Goal: Task Accomplishment & Management: Complete application form

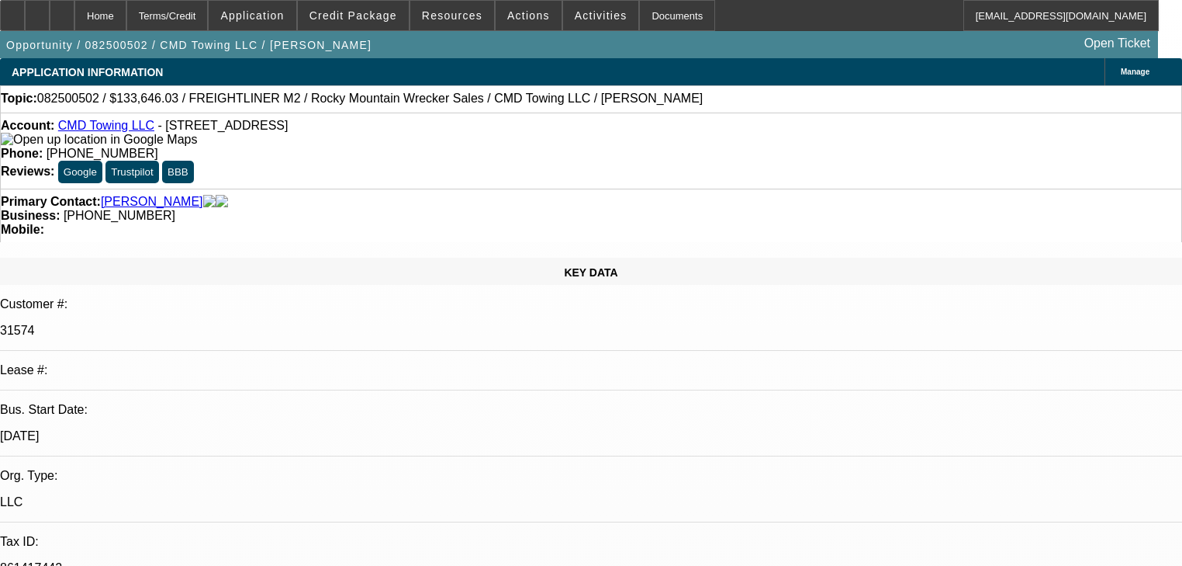
select select "0"
select select "6"
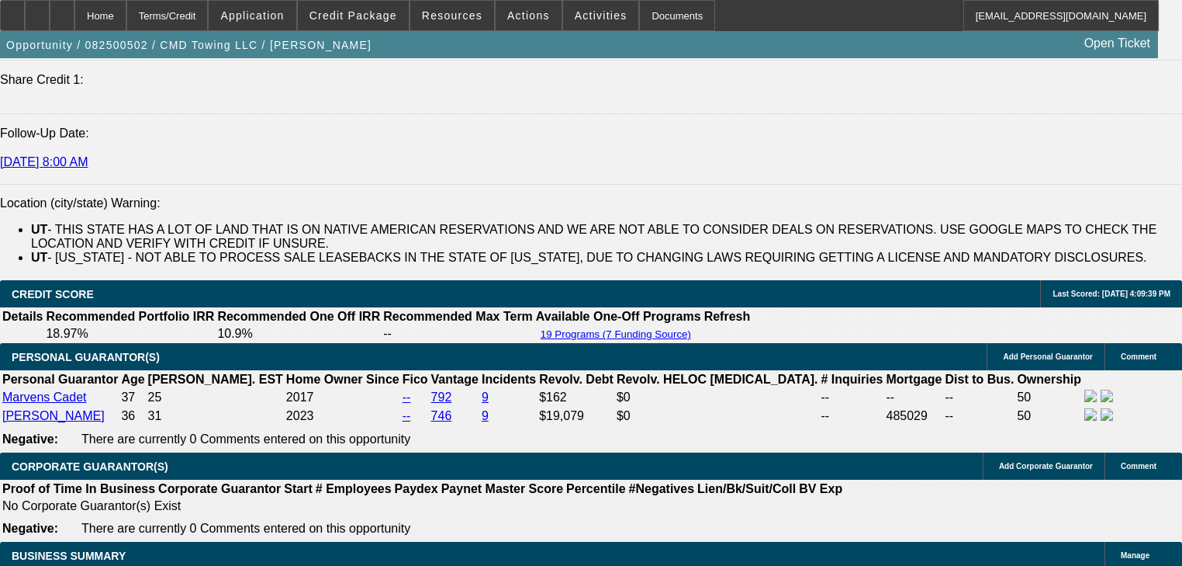
scroll to position [2421, 0]
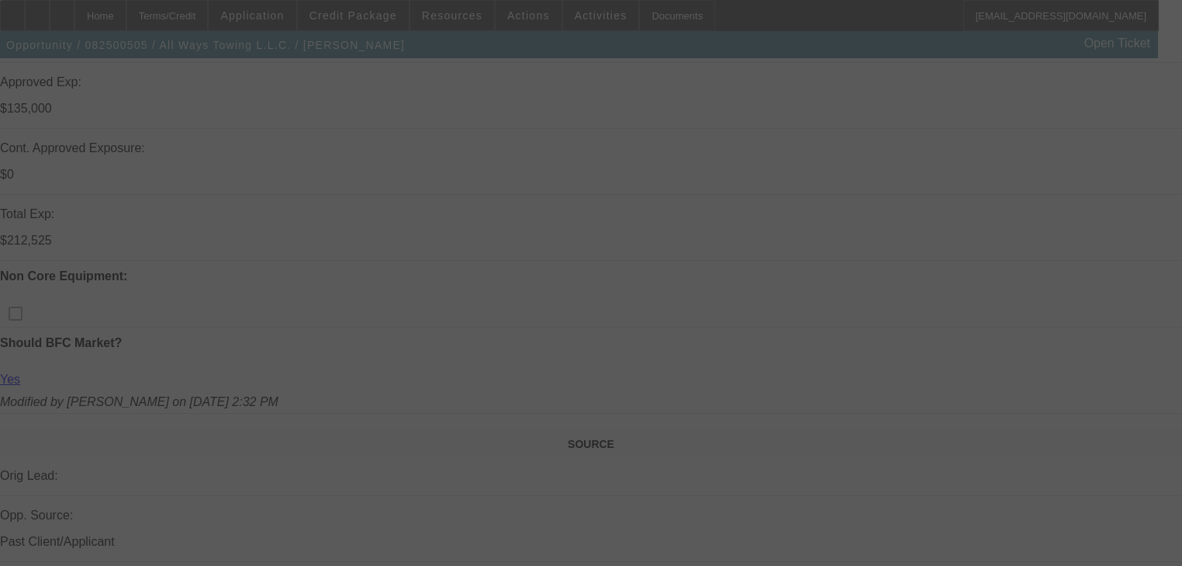
scroll to position [621, 0]
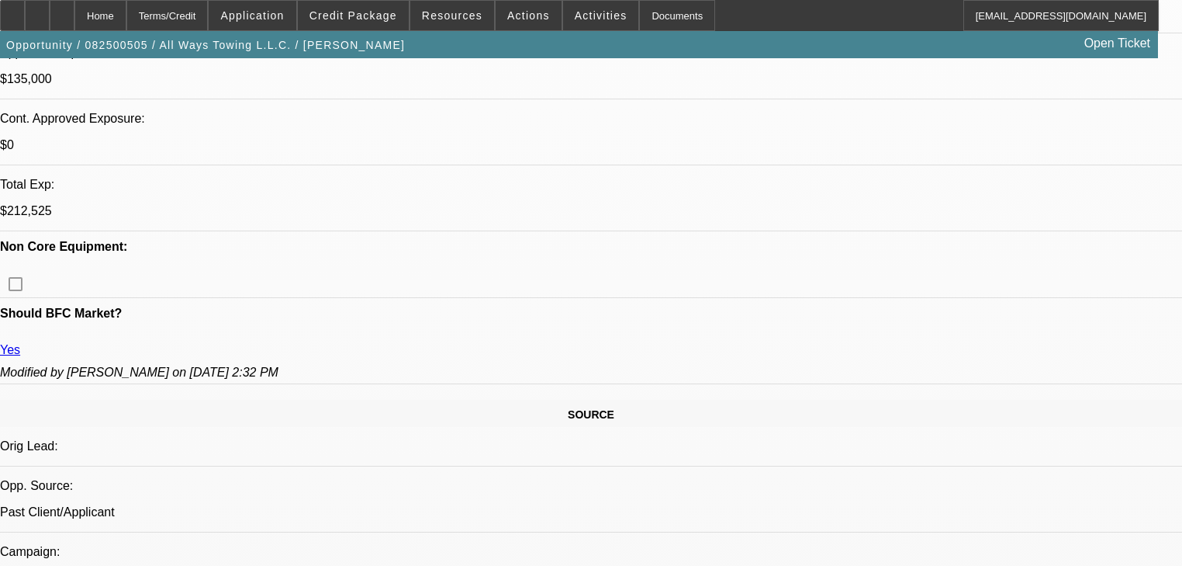
select select "0"
select select "2"
select select "0"
select select "6"
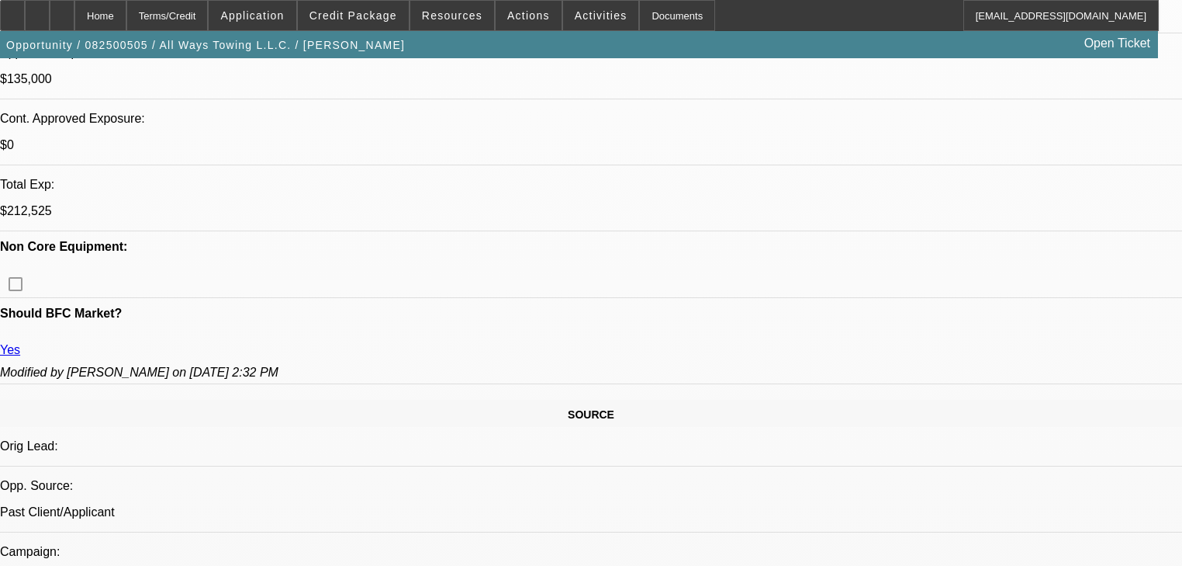
select select "0"
select select "2"
select select "0"
select select "6"
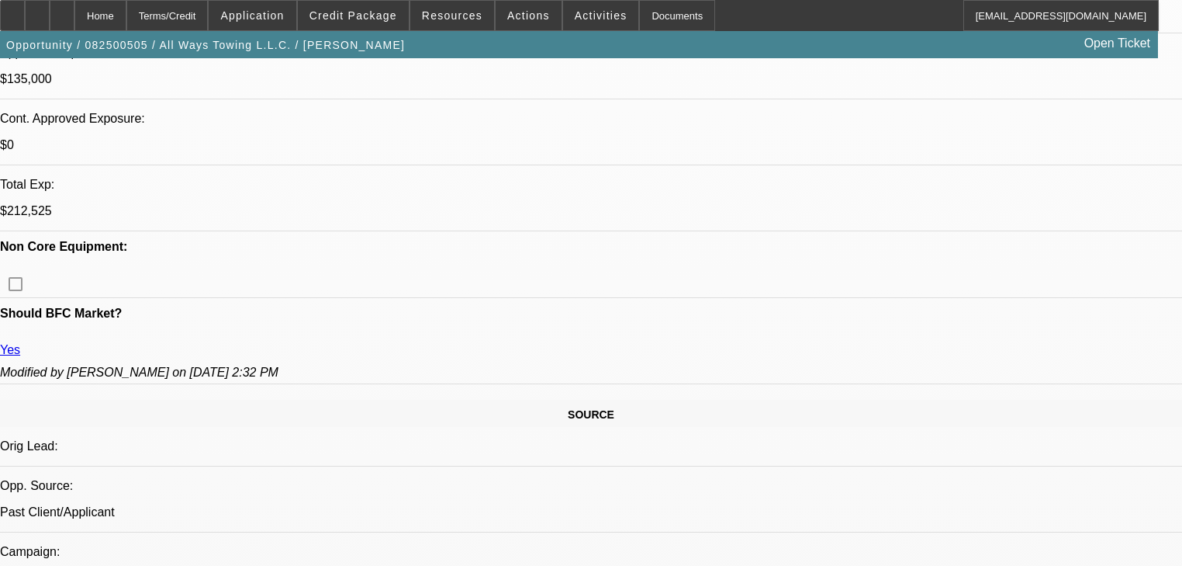
select select "0"
select select "2"
select select "0"
select select "6"
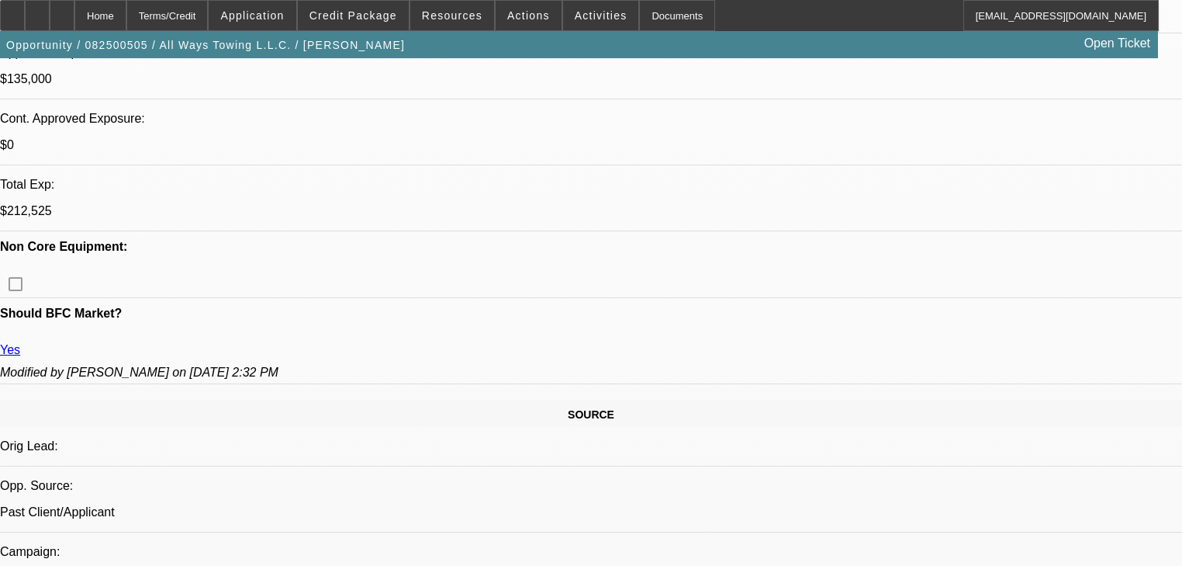
select select "0"
select select "2"
select select "0"
select select "6"
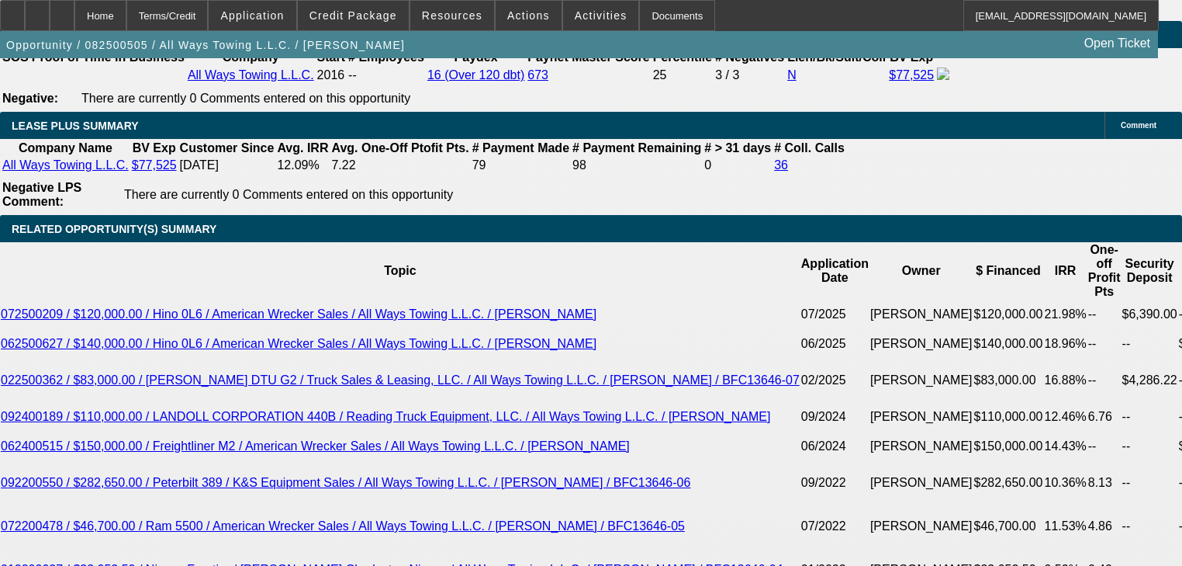
scroll to position [2731, 0]
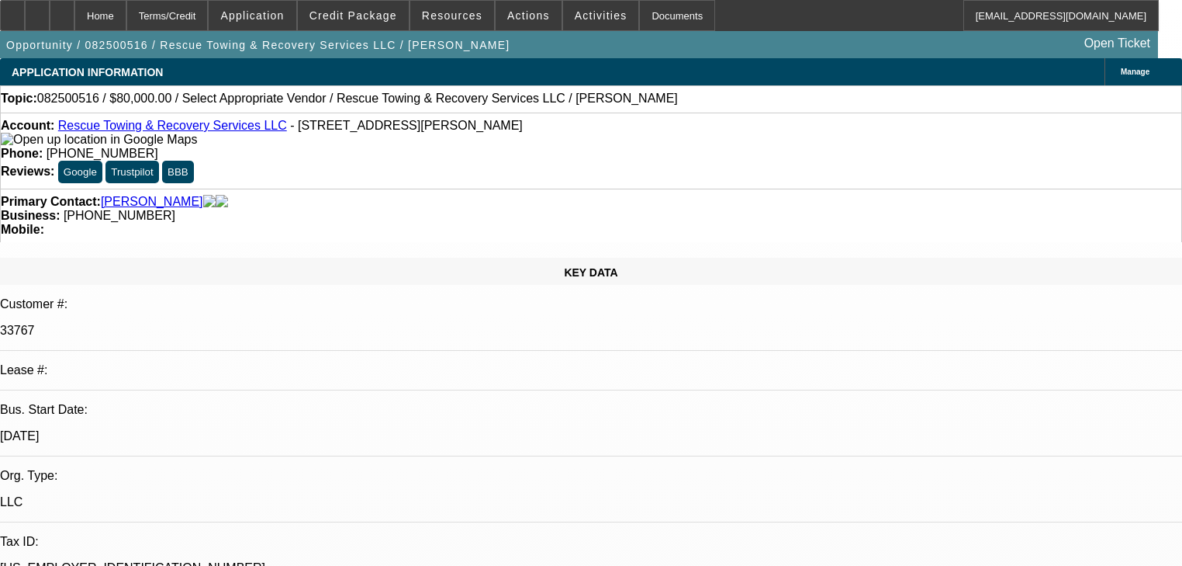
select select "0"
select select "2"
select select "0.1"
select select "4"
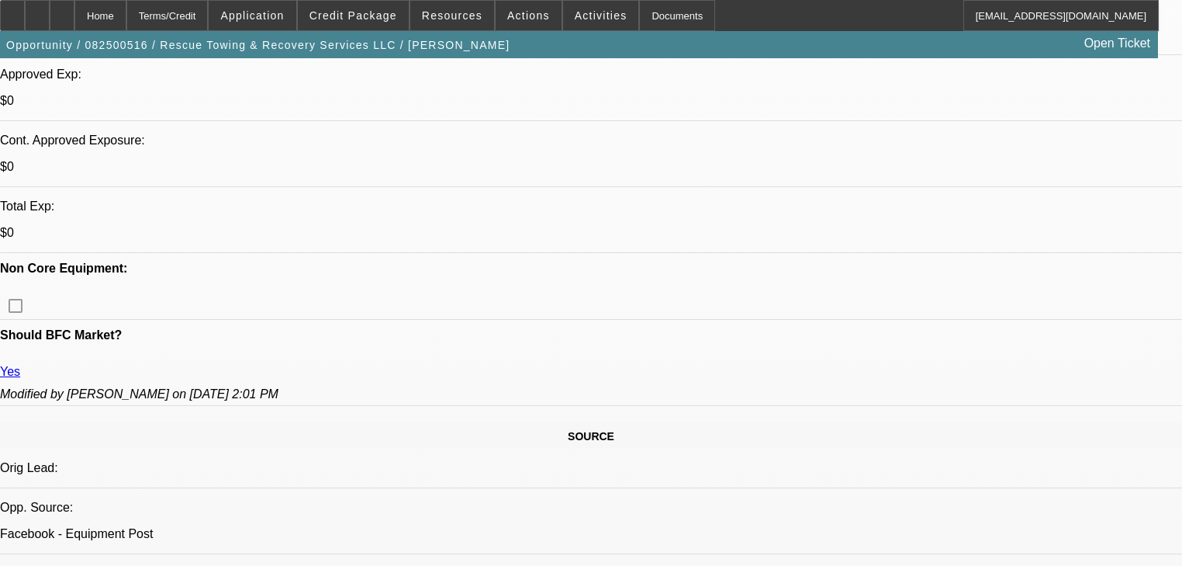
scroll to position [683, 0]
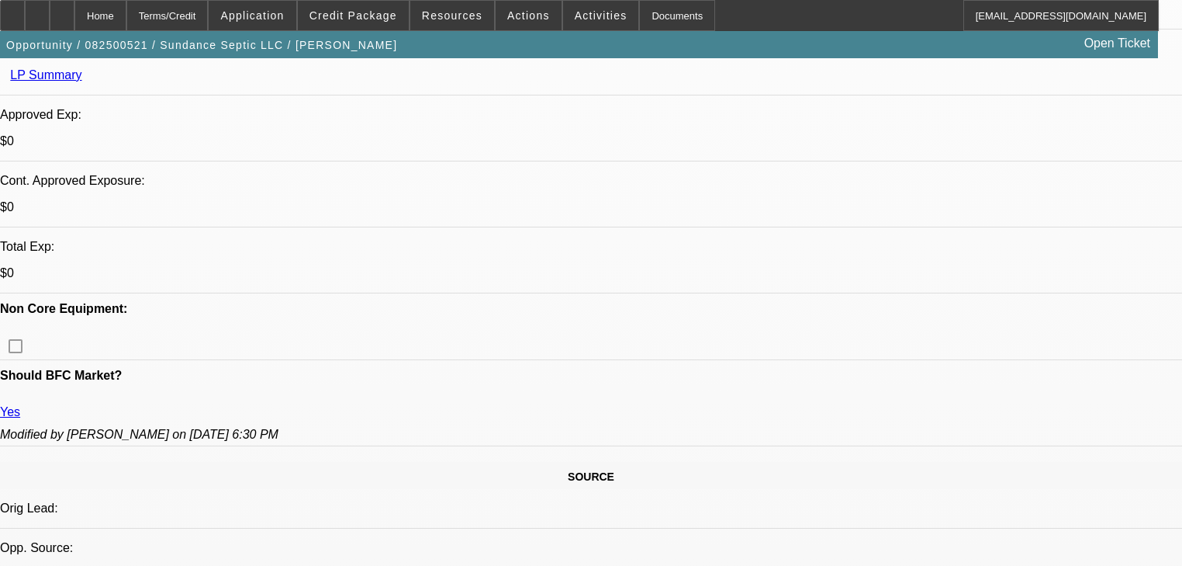
select select "0"
select select "2"
select select "0.1"
select select "4"
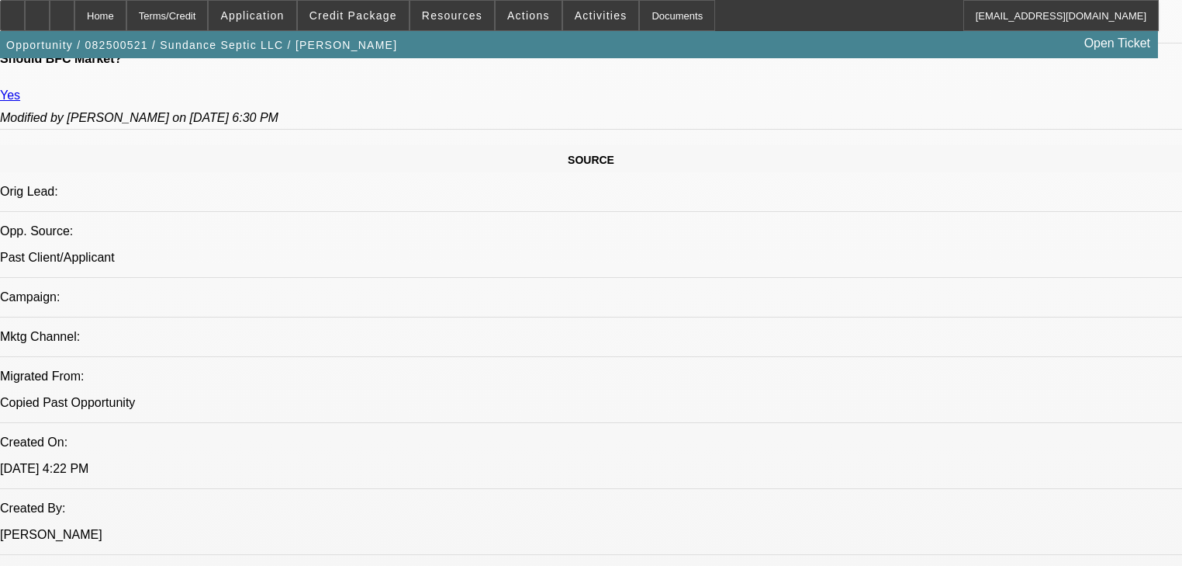
scroll to position [379, 0]
